Goal: Find specific page/section

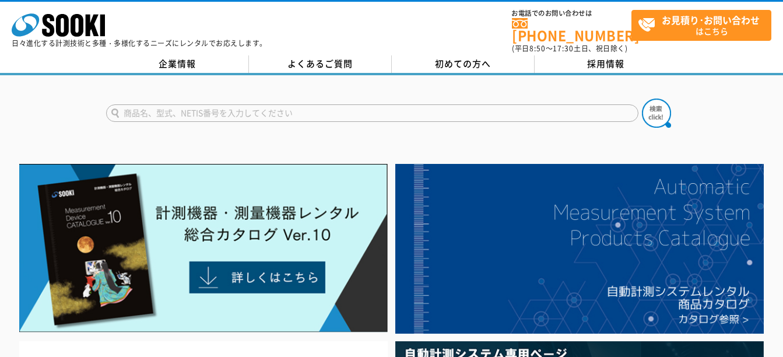
click at [214, 107] on input "text" at bounding box center [372, 112] width 532 height 17
type input "テスト安蒜"
click at [642, 99] on button at bounding box center [656, 113] width 29 height 29
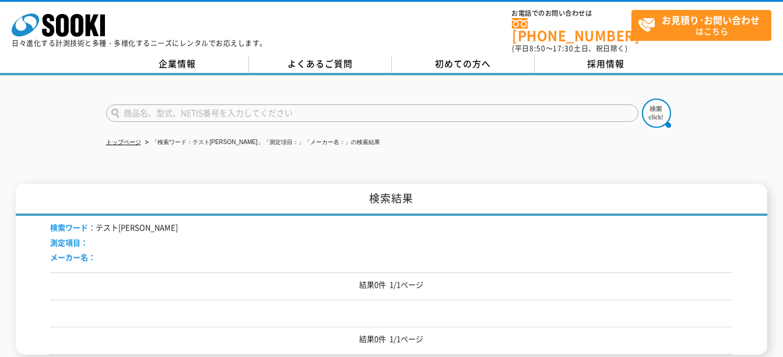
click at [213, 104] on input "text" at bounding box center [372, 112] width 532 height 17
type input "テストアンビル"
click at [647, 99] on img at bounding box center [656, 113] width 29 height 29
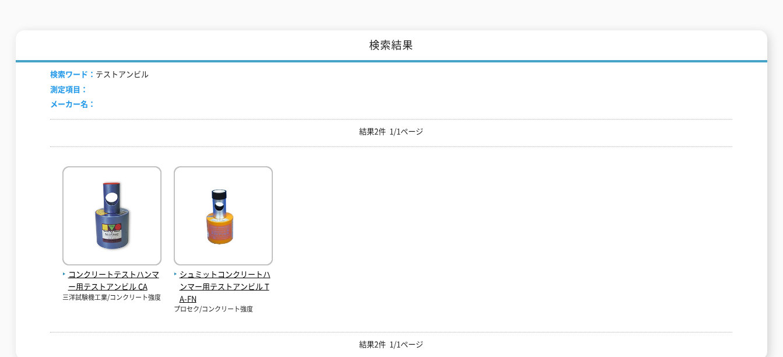
scroll to position [233, 0]
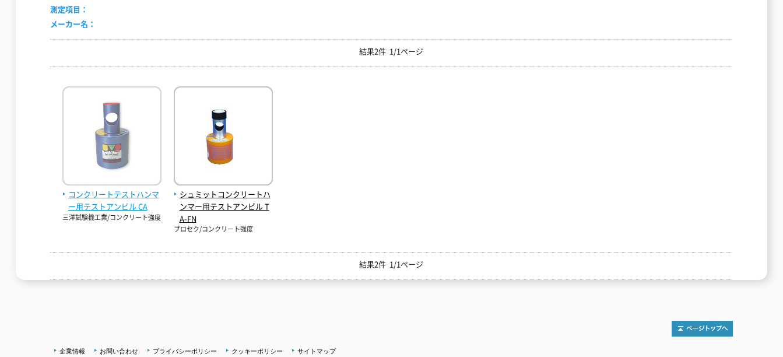
click at [110, 138] on img at bounding box center [111, 137] width 99 height 102
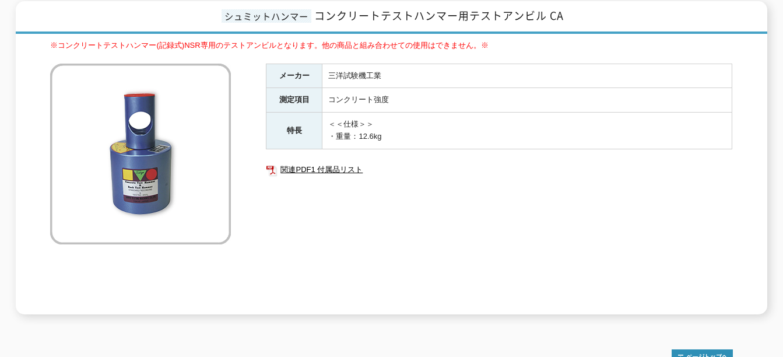
scroll to position [153, 0]
